Goal: Task Accomplishment & Management: Manage account settings

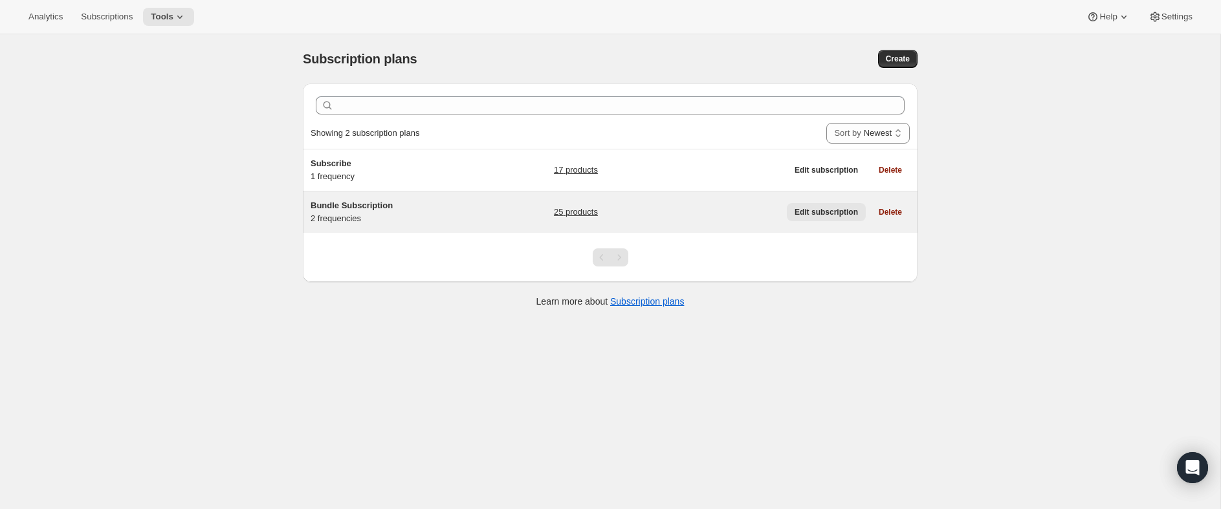
click at [833, 210] on span "Edit subscription" at bounding box center [825, 212] width 63 height 10
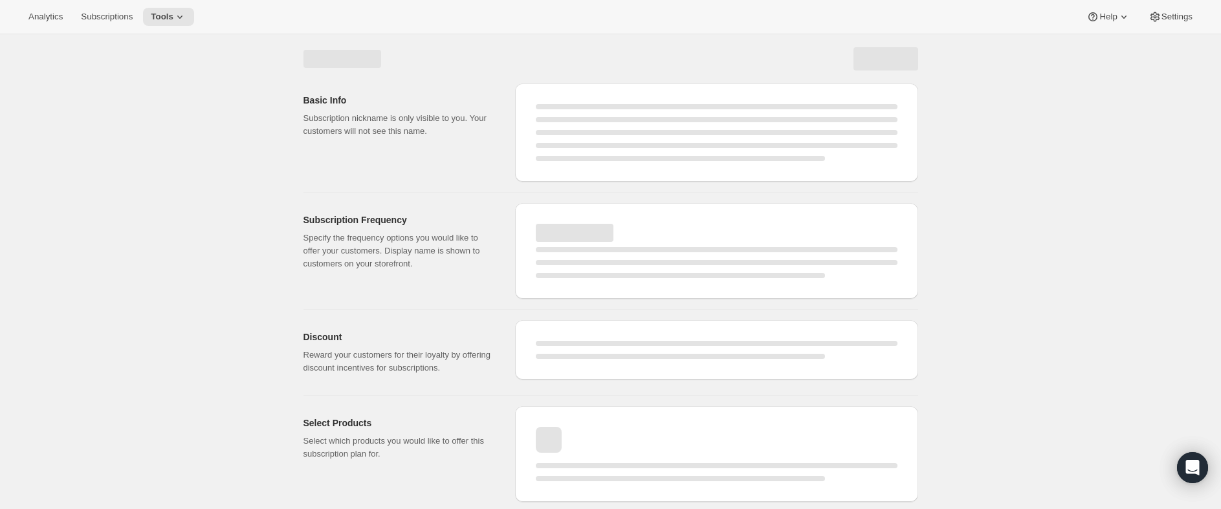
select select "WEEK"
select select "MONTH"
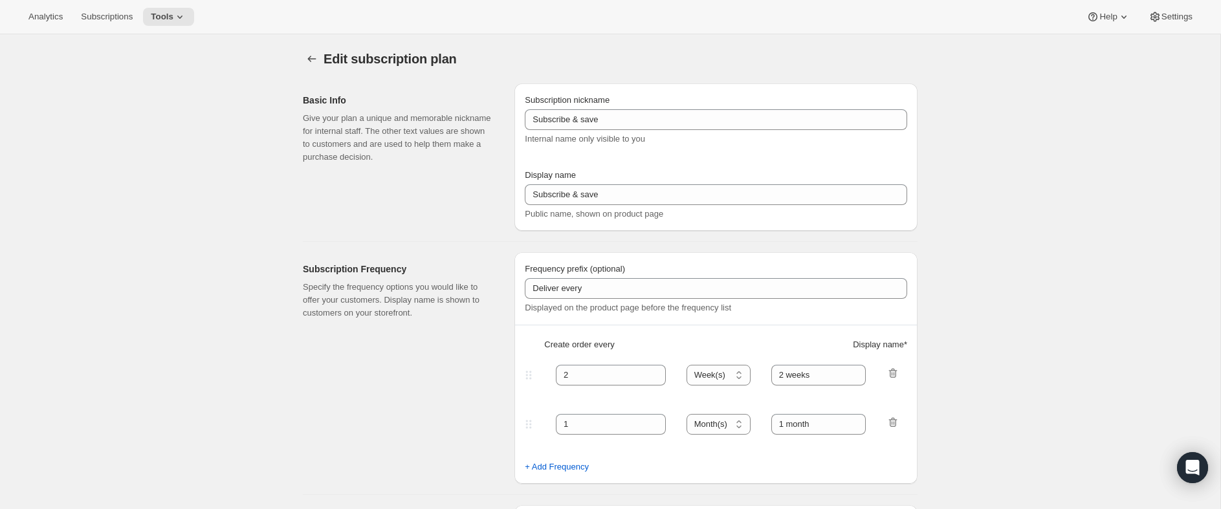
type input "Bundle Subscription"
type input "1"
select select "MONTH"
type input "Monthly"
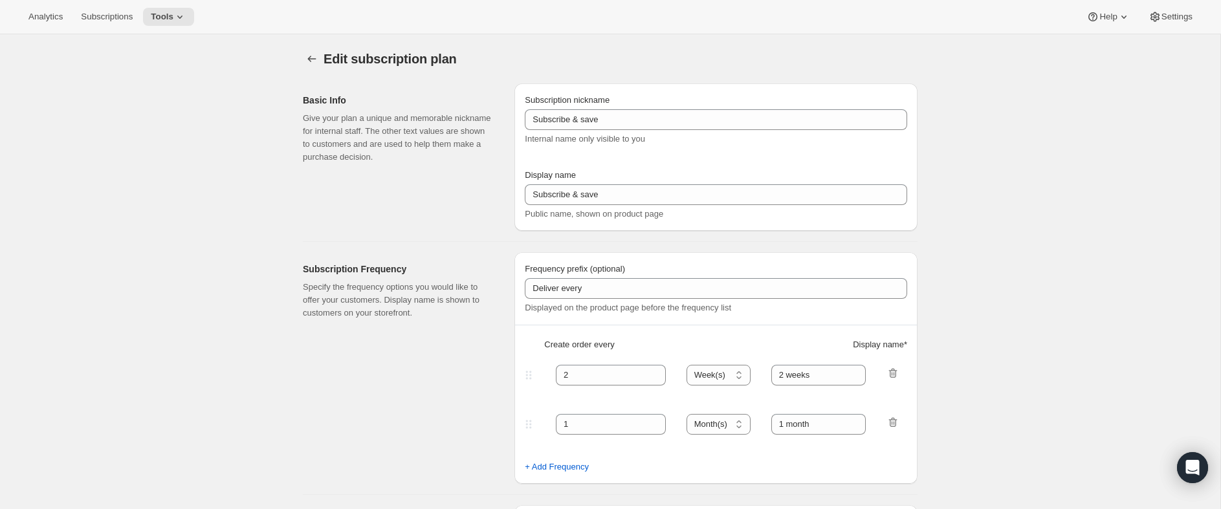
type input "3"
type input "Quarterly"
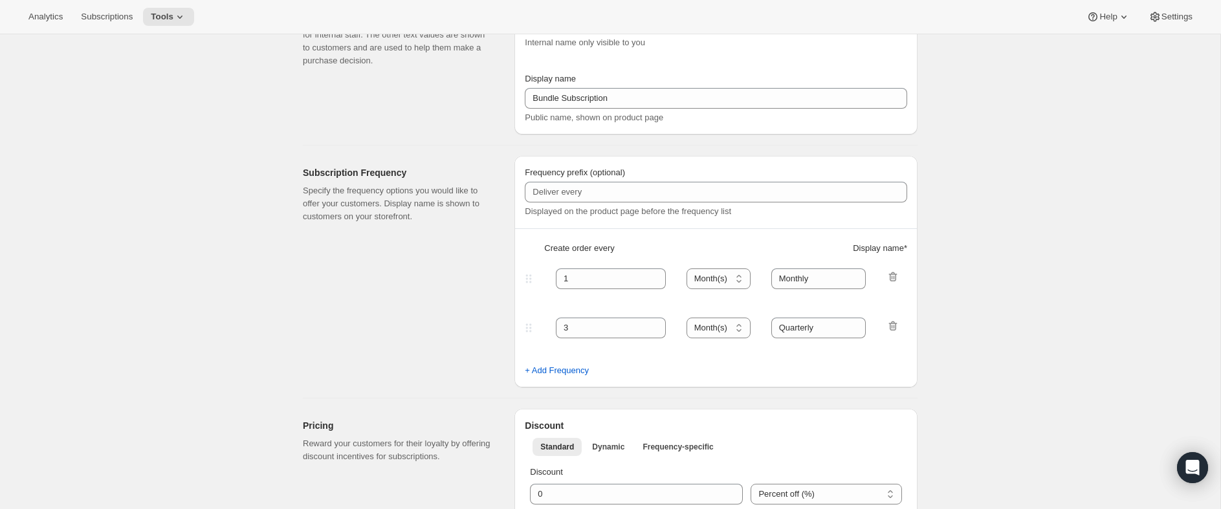
scroll to position [226, 0]
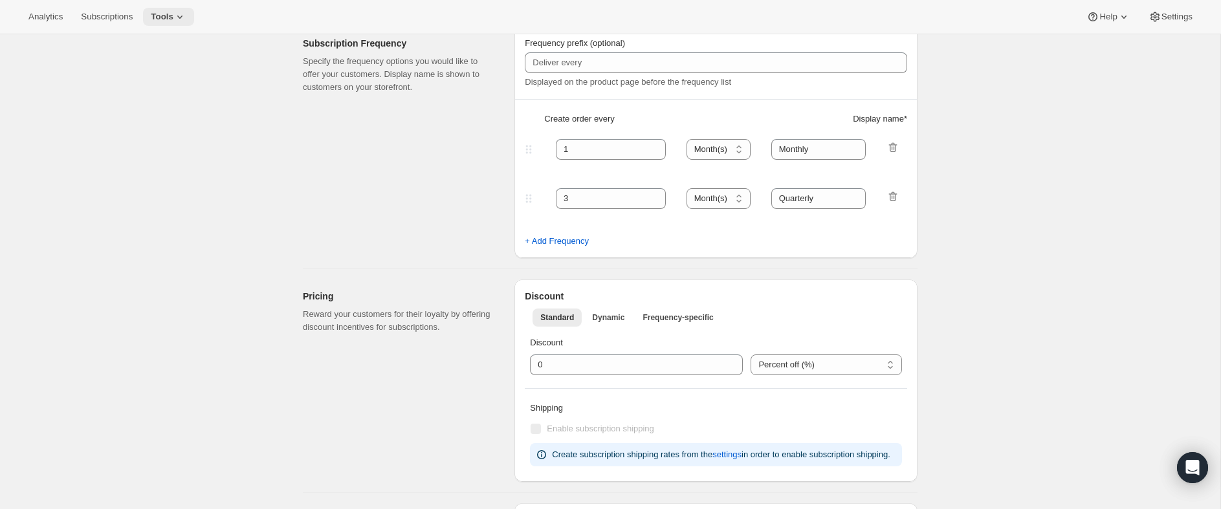
click at [182, 16] on icon at bounding box center [179, 17] width 5 height 3
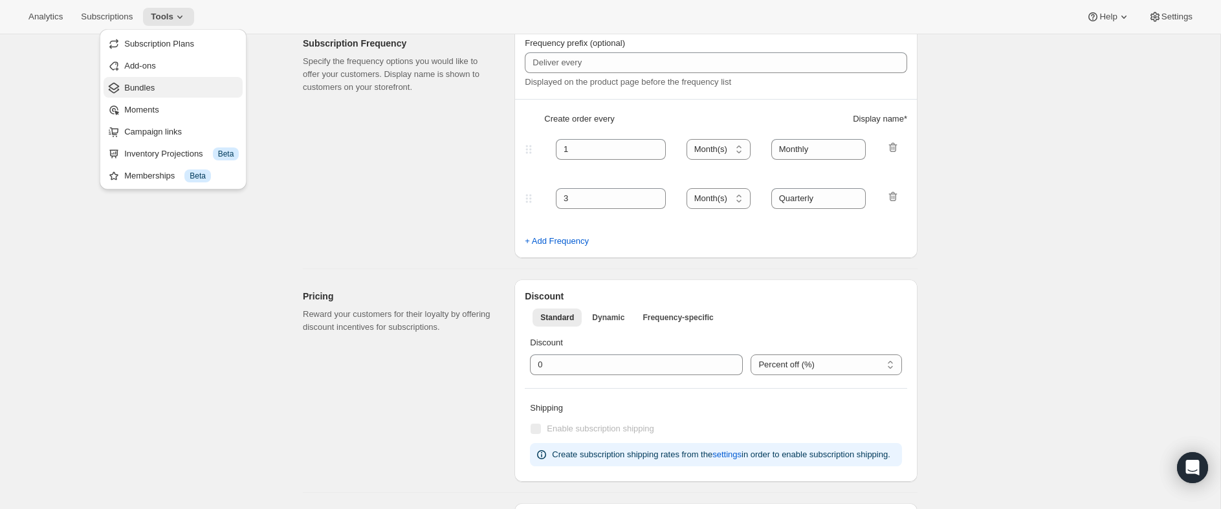
click at [182, 87] on span "Bundles" at bounding box center [181, 88] width 115 height 13
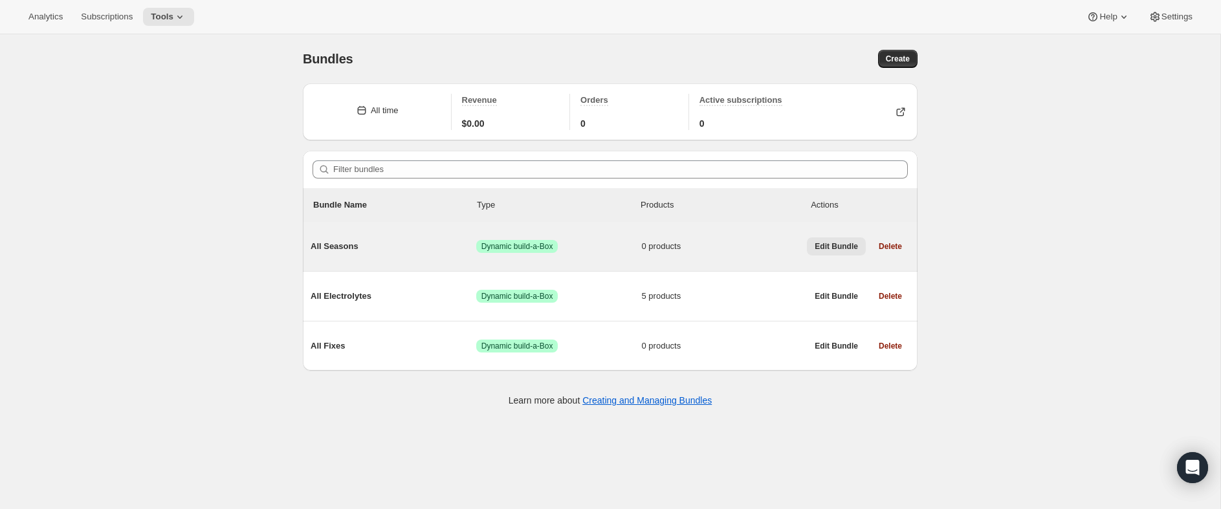
click at [847, 246] on span "Edit Bundle" at bounding box center [836, 246] width 43 height 10
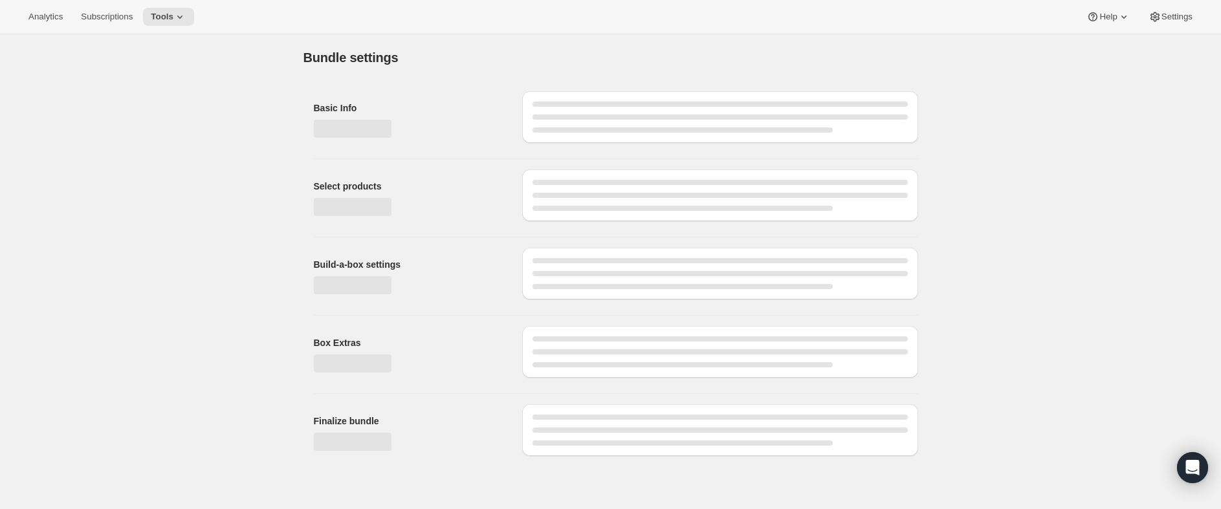
type input "All Seasons"
radio input "true"
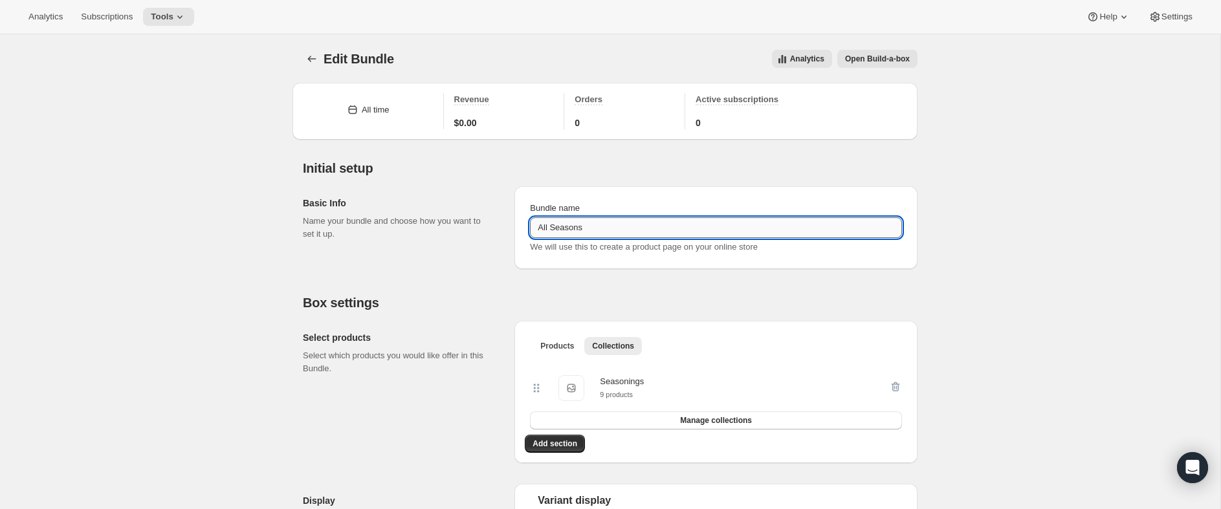
click at [590, 229] on input "All Seasons" at bounding box center [716, 227] width 372 height 21
type input "All Seasonings"
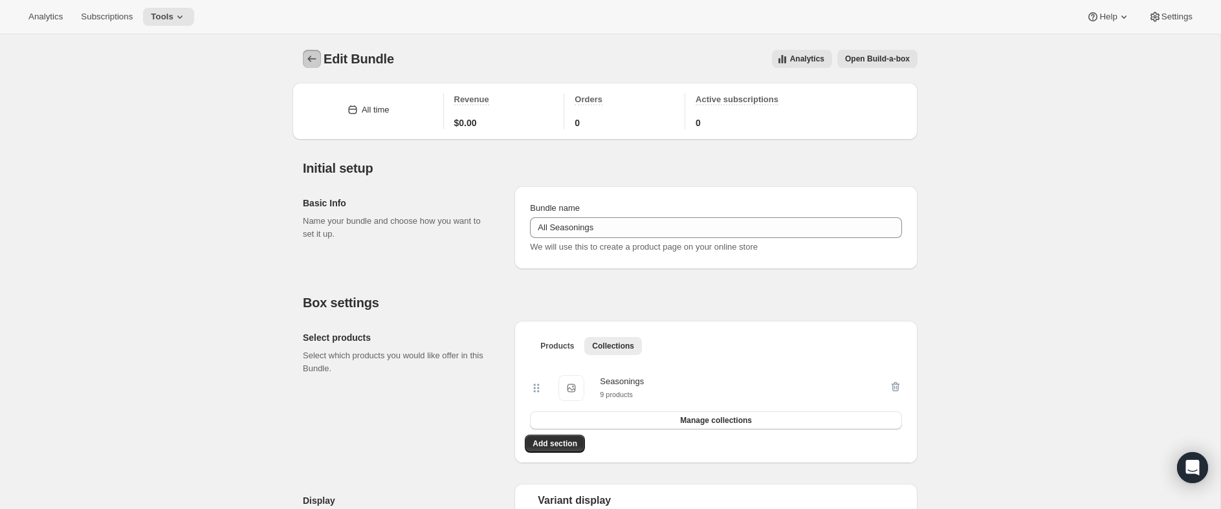
click at [312, 60] on icon "Bundles" at bounding box center [311, 58] width 13 height 13
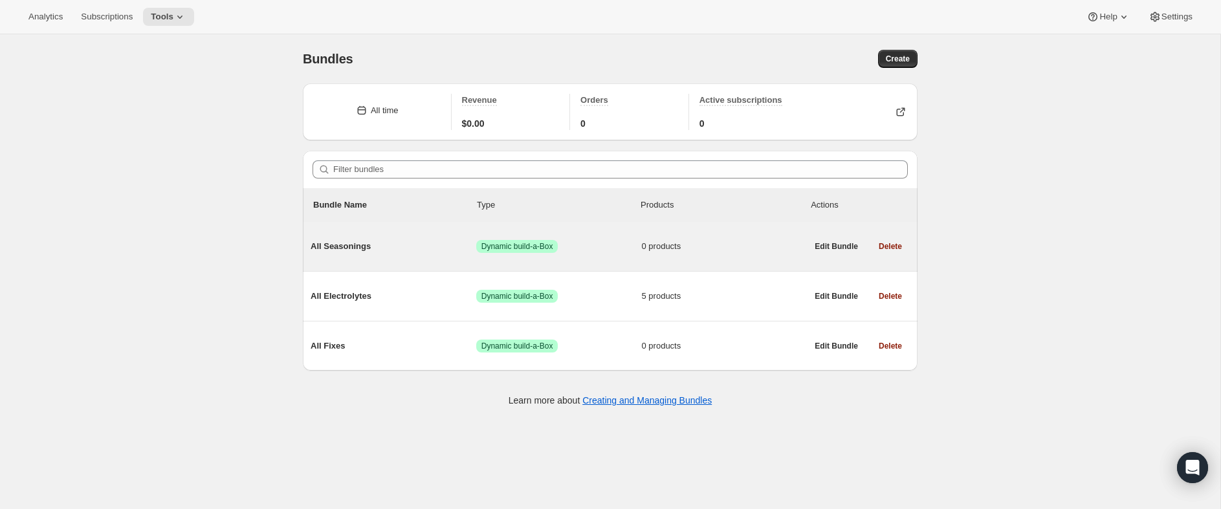
click at [397, 250] on span "All Seasonings" at bounding box center [394, 246] width 166 height 13
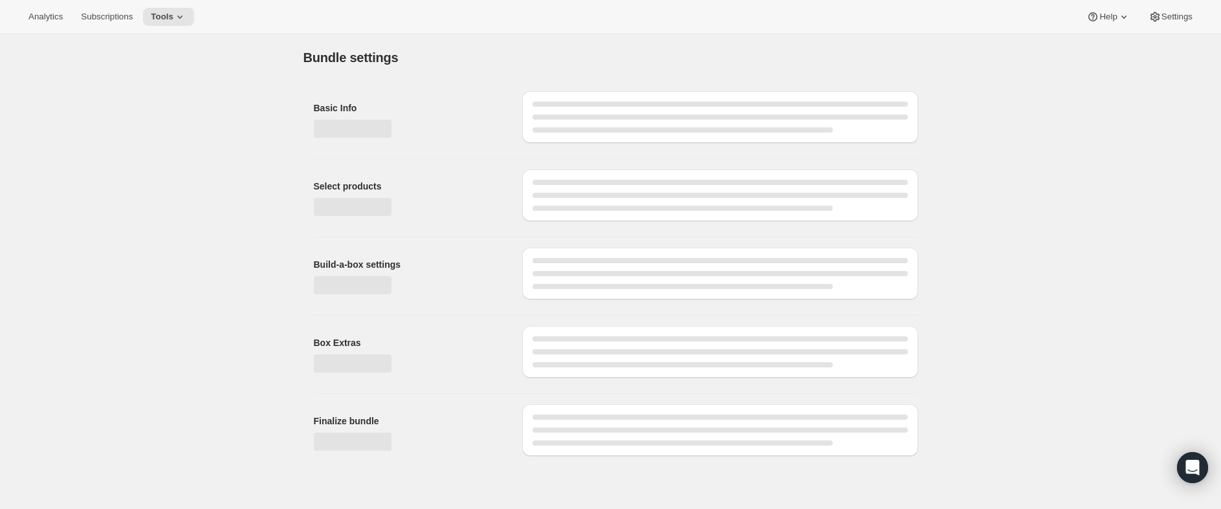
type input "All Seasonings"
radio input "true"
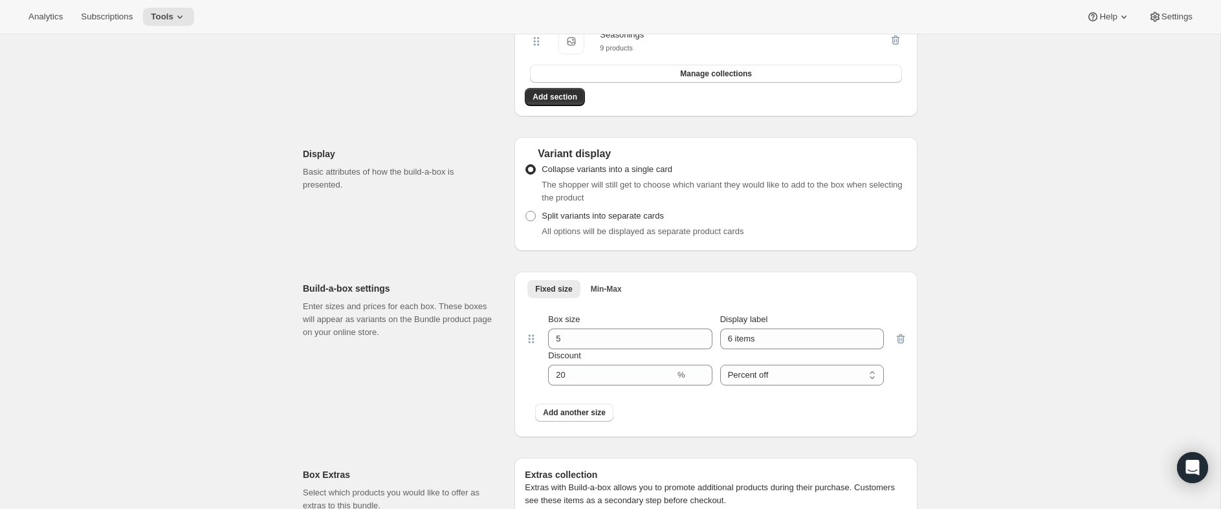
scroll to position [351, 0]
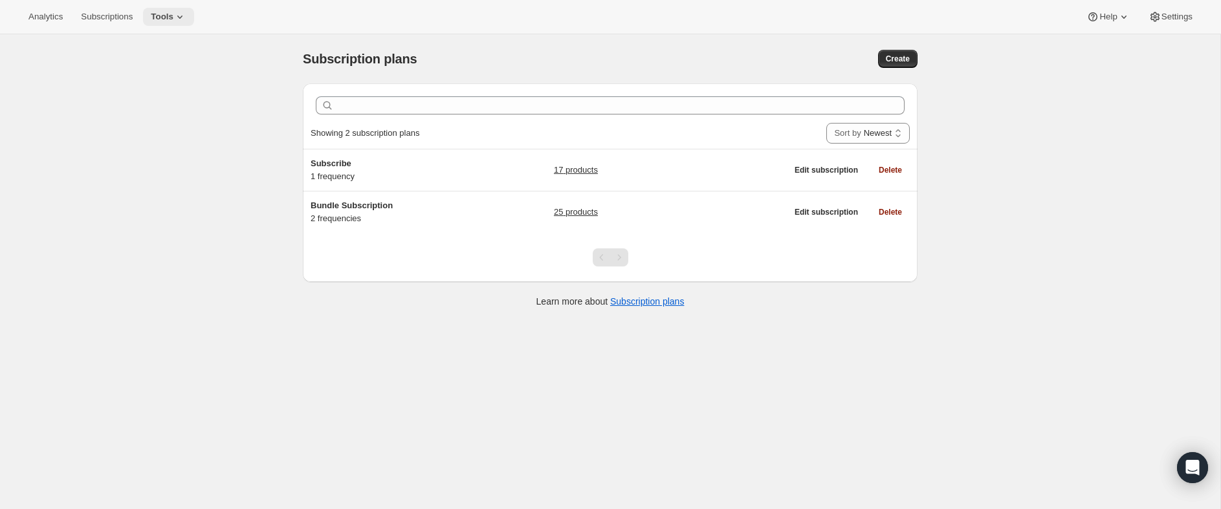
click at [186, 23] on icon at bounding box center [179, 16] width 13 height 13
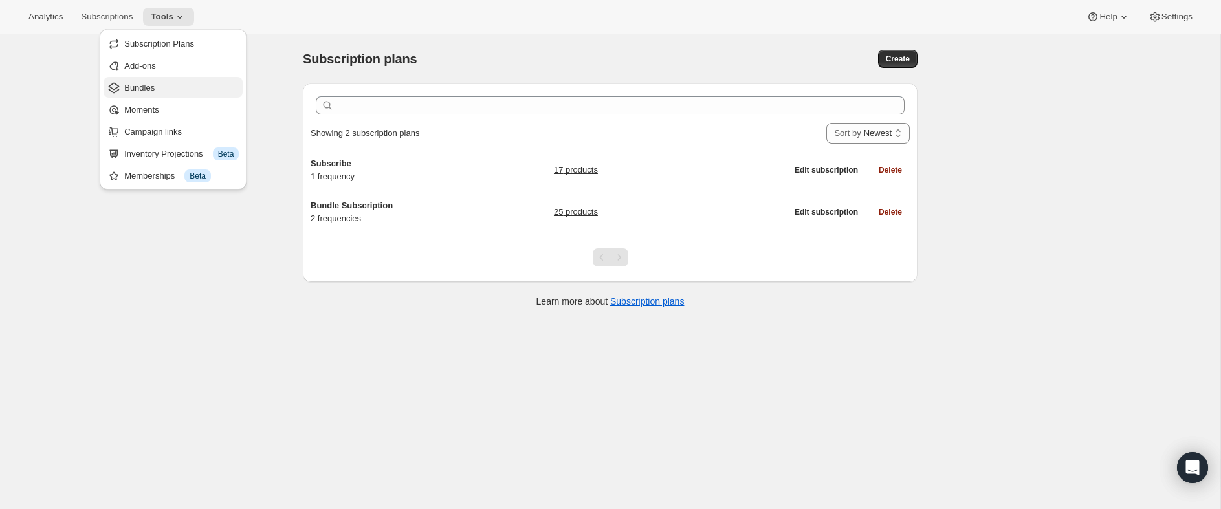
click at [187, 91] on span "Bundles" at bounding box center [181, 88] width 115 height 13
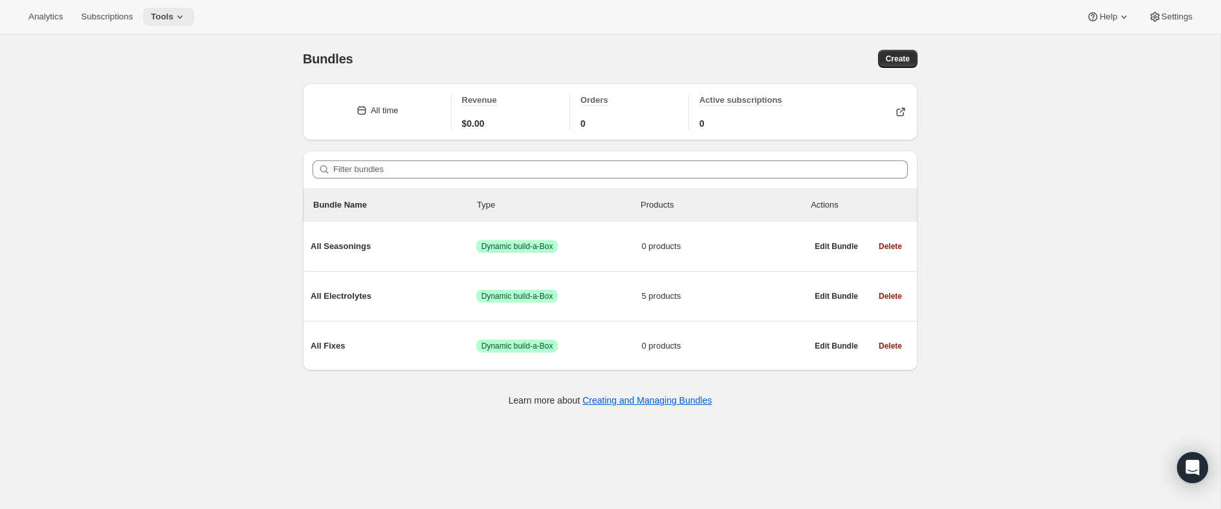
click at [186, 19] on icon at bounding box center [179, 16] width 13 height 13
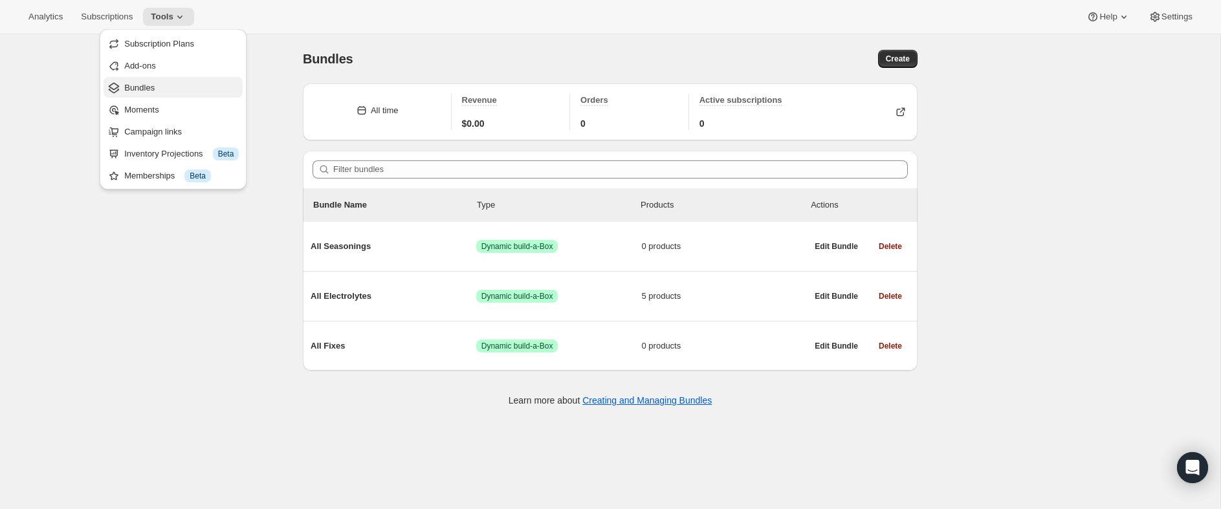
click at [168, 83] on span "Bundles" at bounding box center [181, 88] width 115 height 13
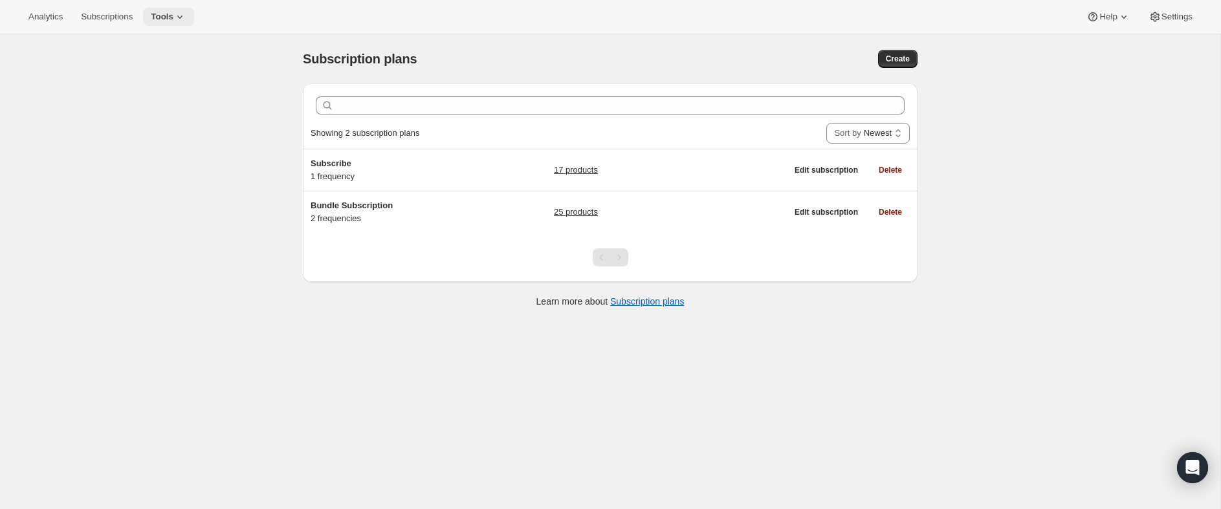
click at [186, 14] on icon at bounding box center [179, 16] width 13 height 13
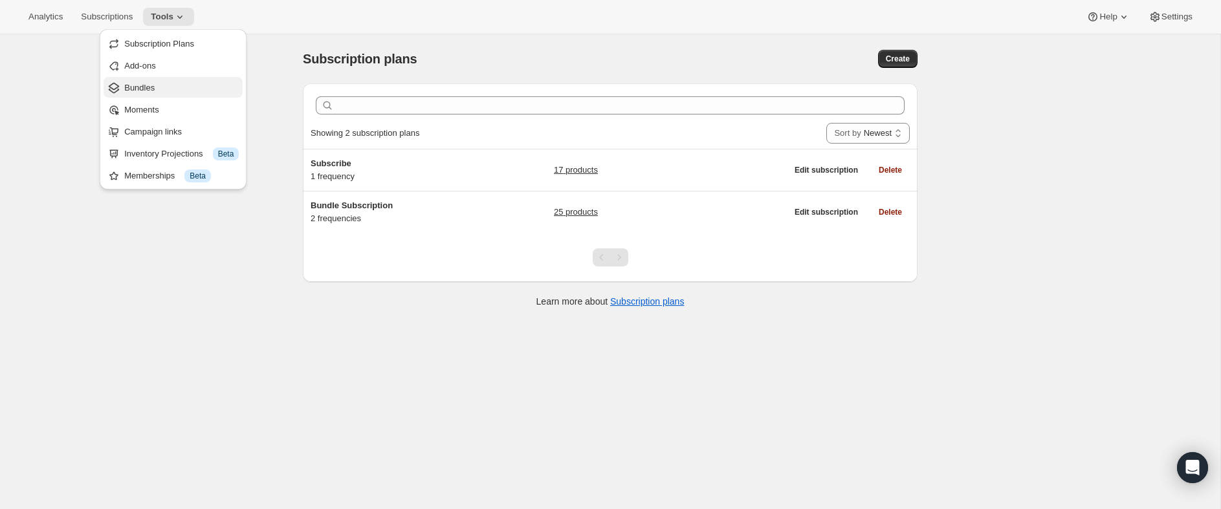
click at [189, 80] on button "Bundles" at bounding box center [173, 87] width 139 height 21
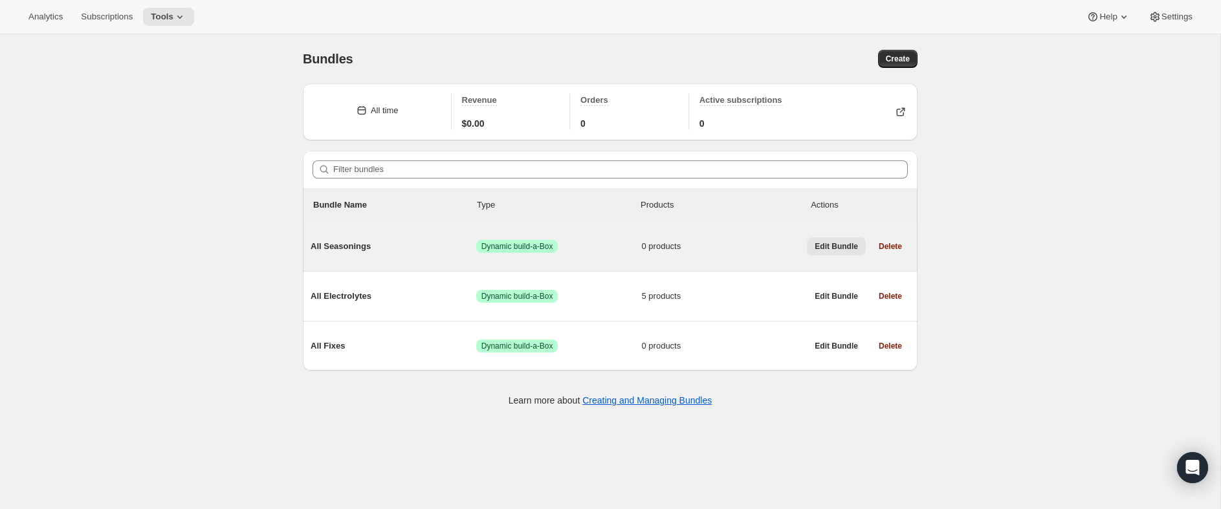
click at [828, 246] on span "Edit Bundle" at bounding box center [836, 246] width 43 height 10
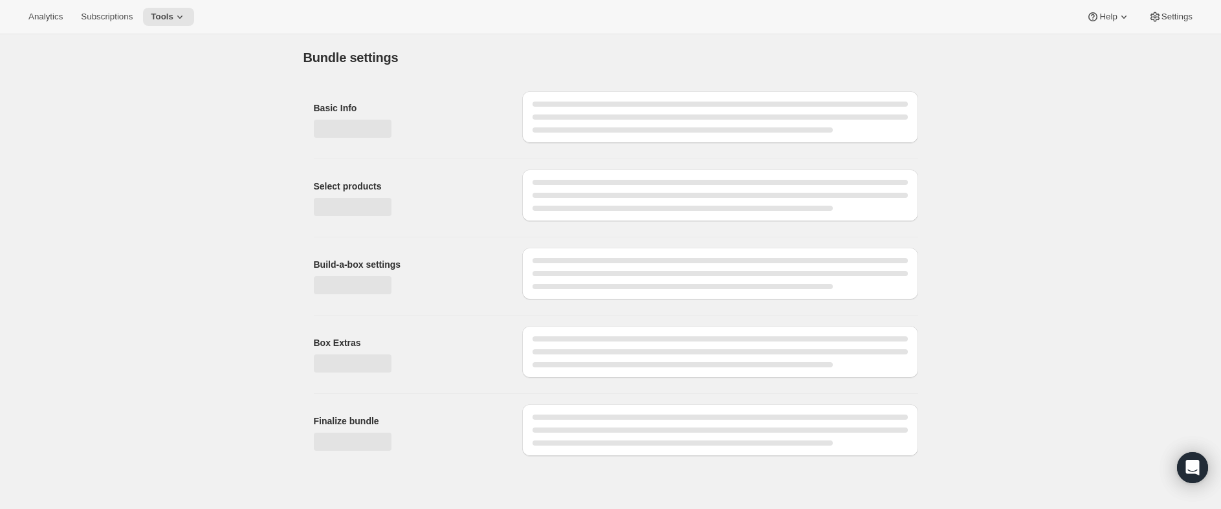
type input "All Seasonings"
radio input "true"
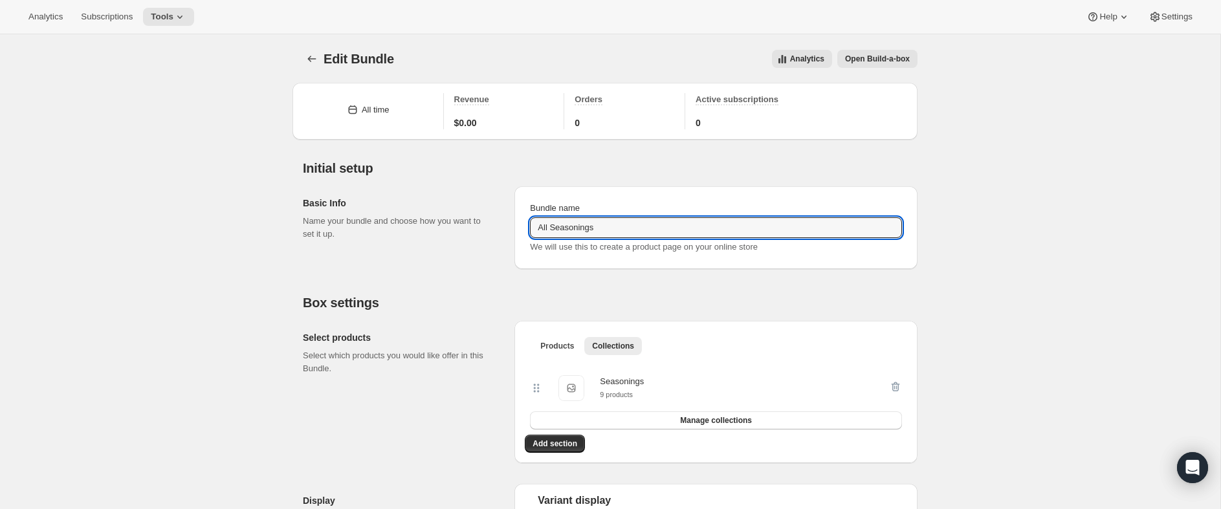
drag, startPoint x: 599, startPoint y: 227, endPoint x: 504, endPoint y: 224, distance: 95.1
click at [504, 224] on div "Basic Info Name your bundle and choose how you want to set it up. Bundle name A…" at bounding box center [610, 222] width 615 height 93
type input "Seasonings Bundle"
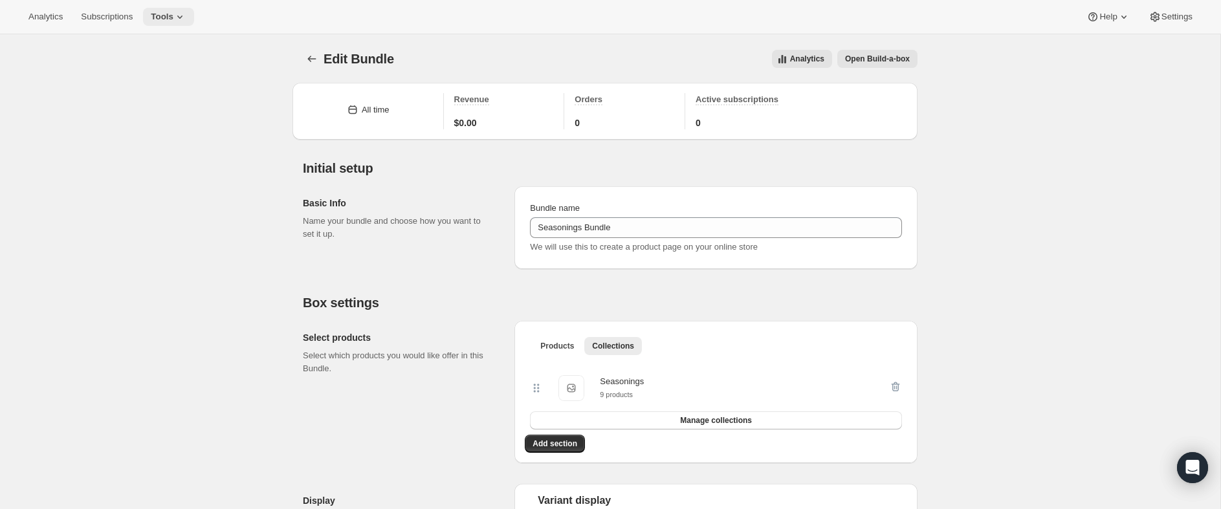
click at [182, 17] on icon at bounding box center [179, 17] width 5 height 3
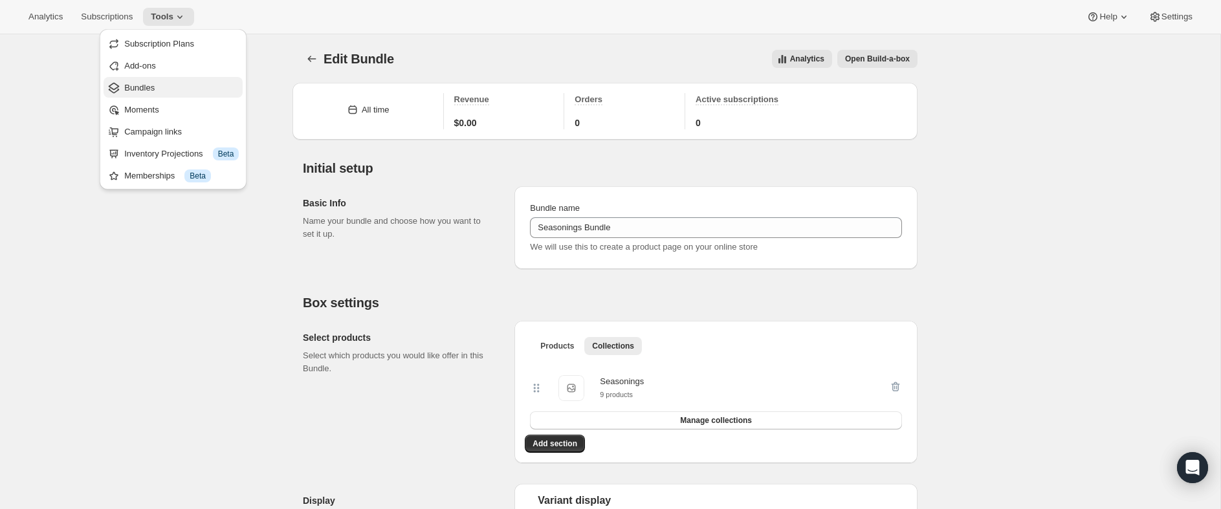
click at [195, 93] on span "Bundles" at bounding box center [181, 88] width 115 height 13
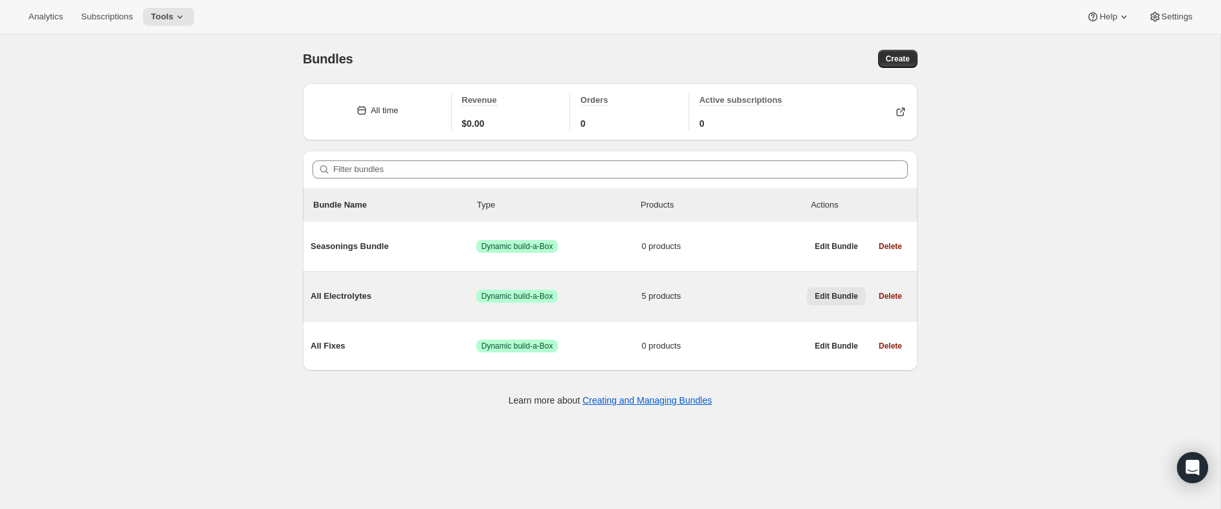
click at [840, 301] on span "Edit Bundle" at bounding box center [836, 296] width 43 height 10
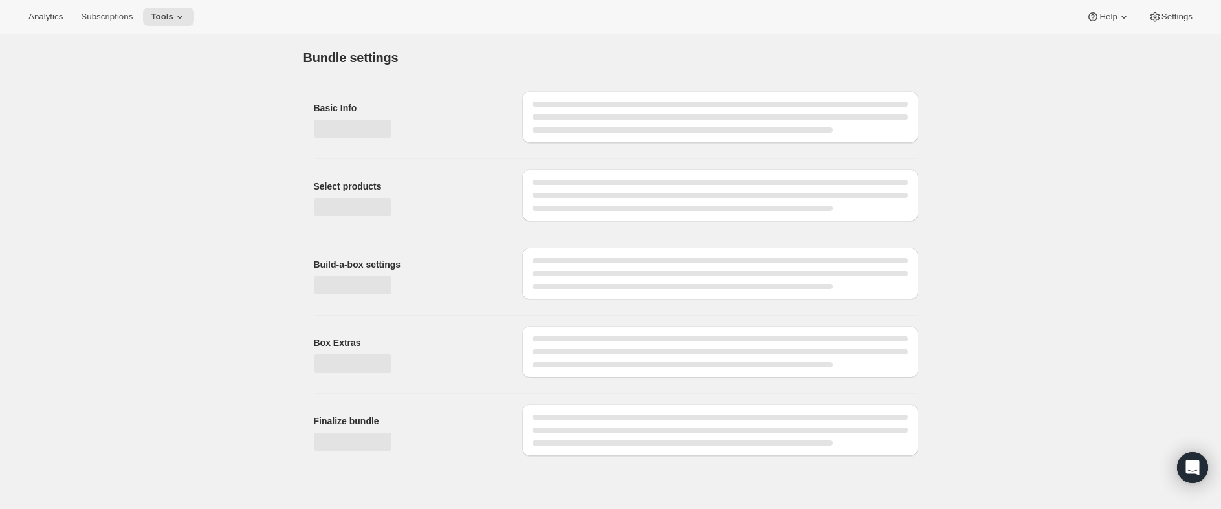
type input "All Electrolytes"
radio input "true"
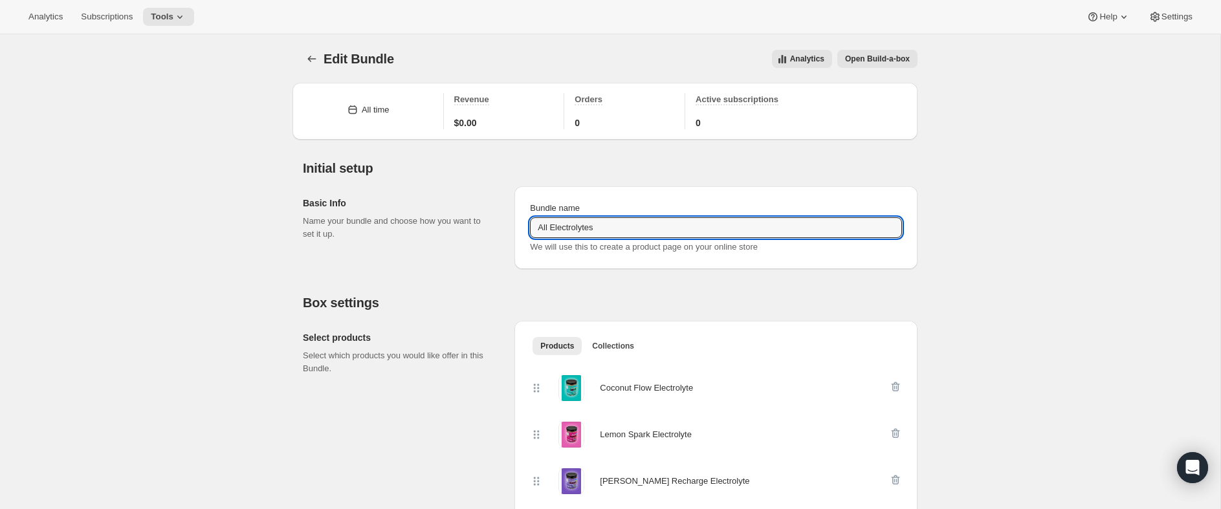
drag, startPoint x: 551, startPoint y: 227, endPoint x: 524, endPoint y: 226, distance: 26.6
click at [524, 226] on div "Bundle name All Electrolytes We will use this to create a product page on your …" at bounding box center [715, 227] width 403 height 83
click at [662, 232] on input "Electrolytes" at bounding box center [704, 227] width 349 height 21
type input "Electrolytes Bundle"
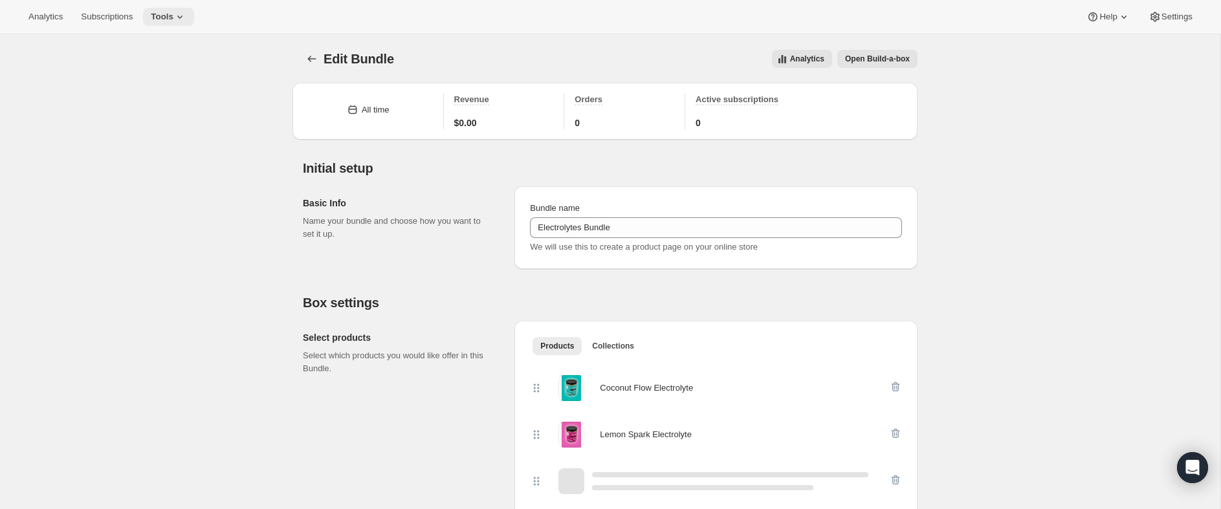
click at [182, 17] on icon at bounding box center [179, 17] width 5 height 3
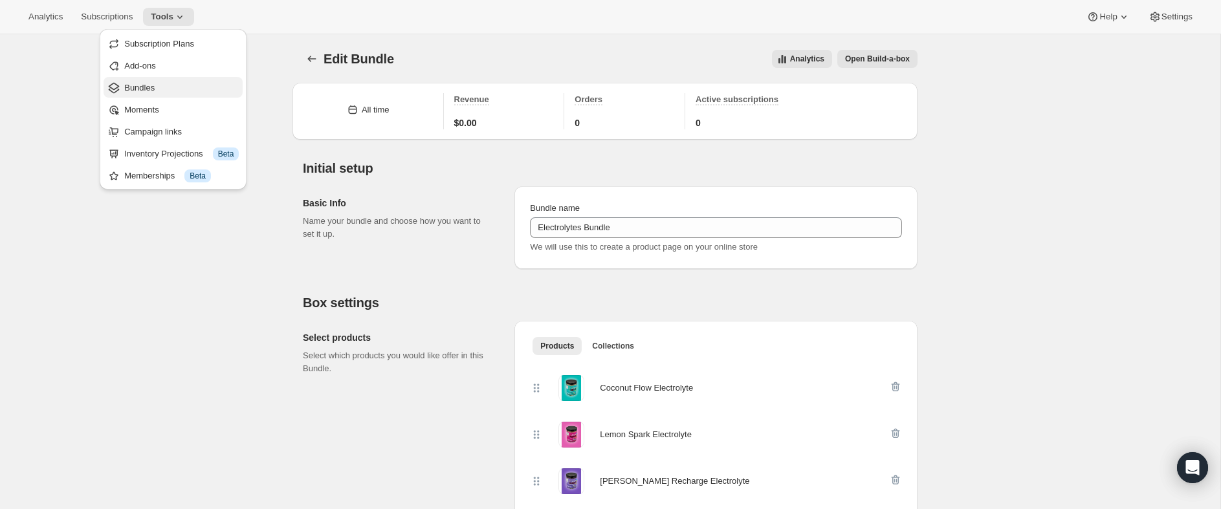
click at [179, 95] on button "Bundles" at bounding box center [173, 87] width 139 height 21
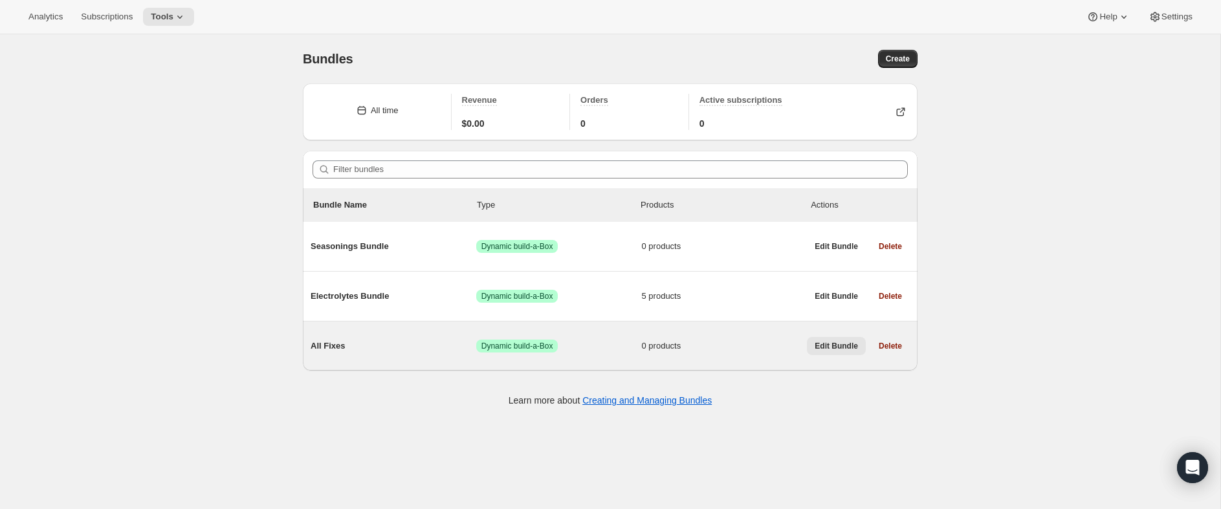
click at [826, 349] on span "Edit Bundle" at bounding box center [836, 346] width 43 height 10
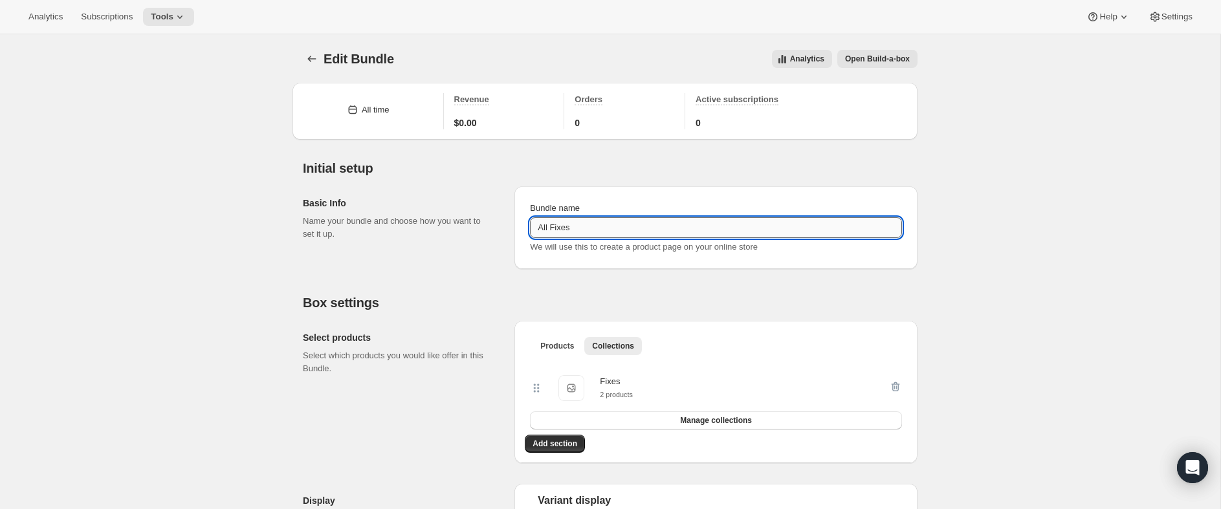
click at [549, 223] on input "All Fixes" at bounding box center [716, 227] width 372 height 21
click at [564, 223] on input "Fixes" at bounding box center [716, 227] width 372 height 21
type input "Fixes Bundle"
